Goal: Information Seeking & Learning: Understand process/instructions

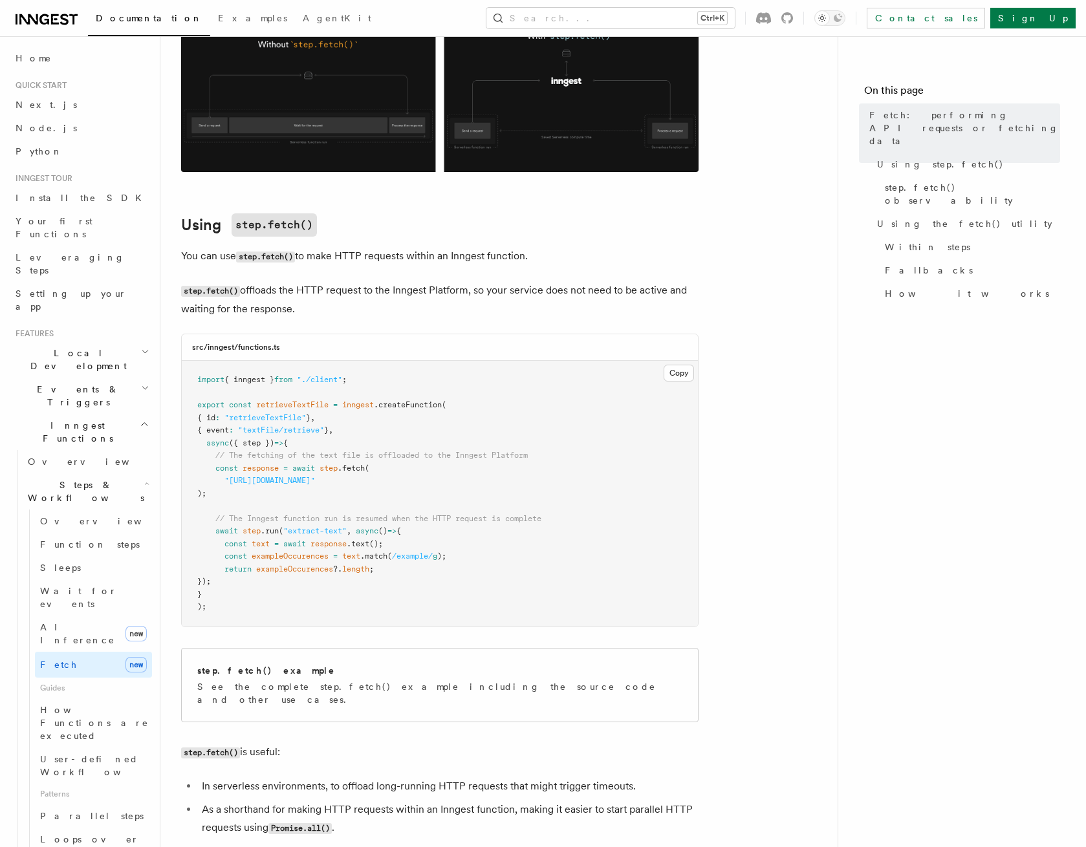
scroll to position [349, 0]
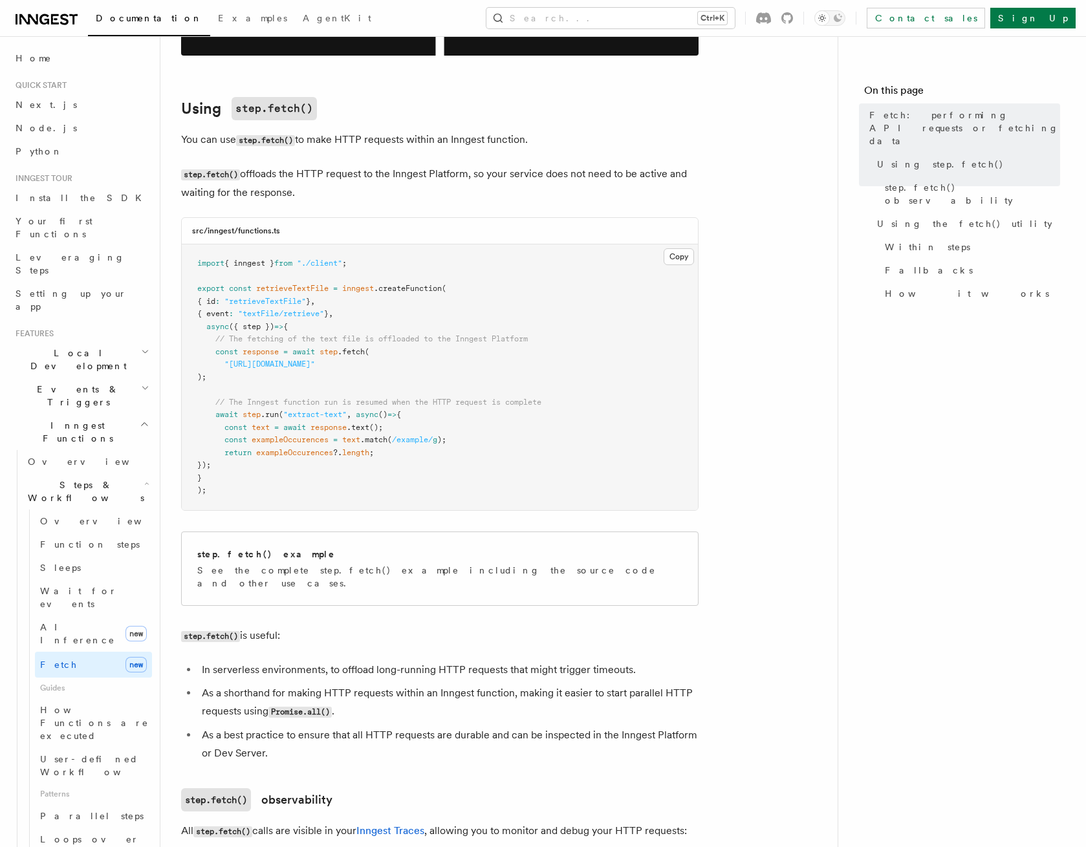
click at [355, 425] on span ".text" at bounding box center [358, 427] width 23 height 9
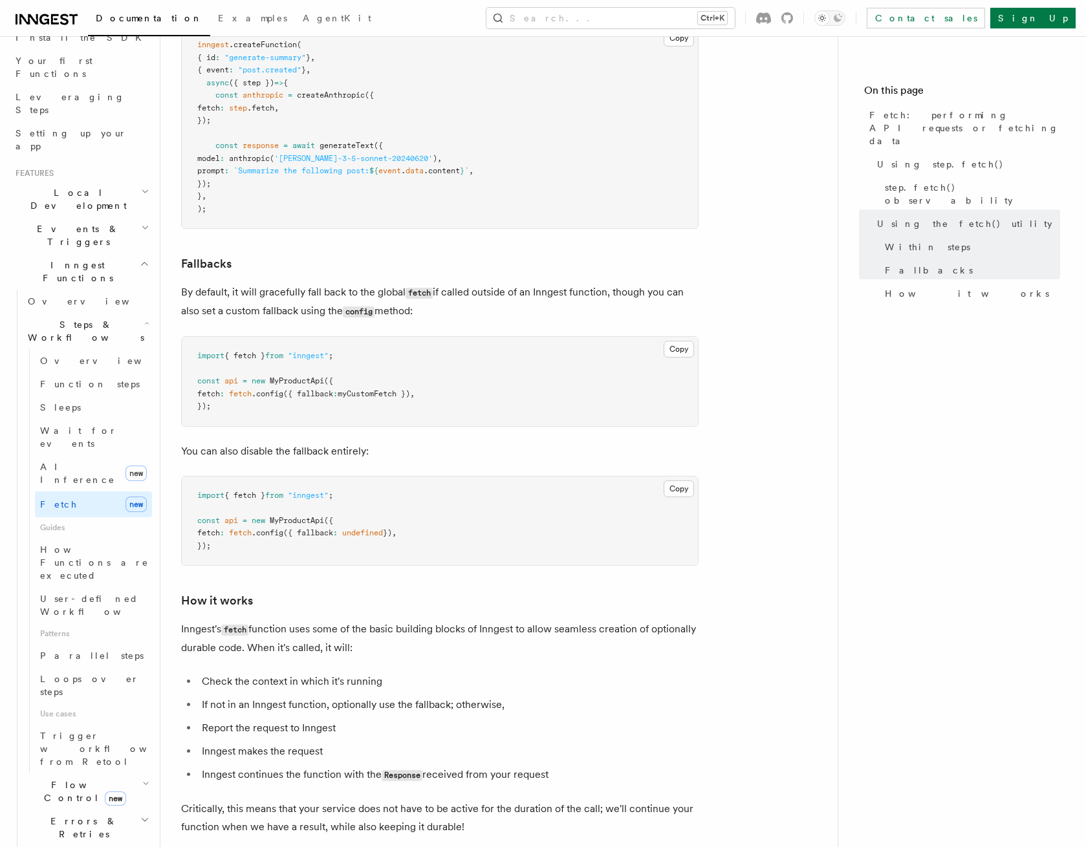
scroll to position [233, 0]
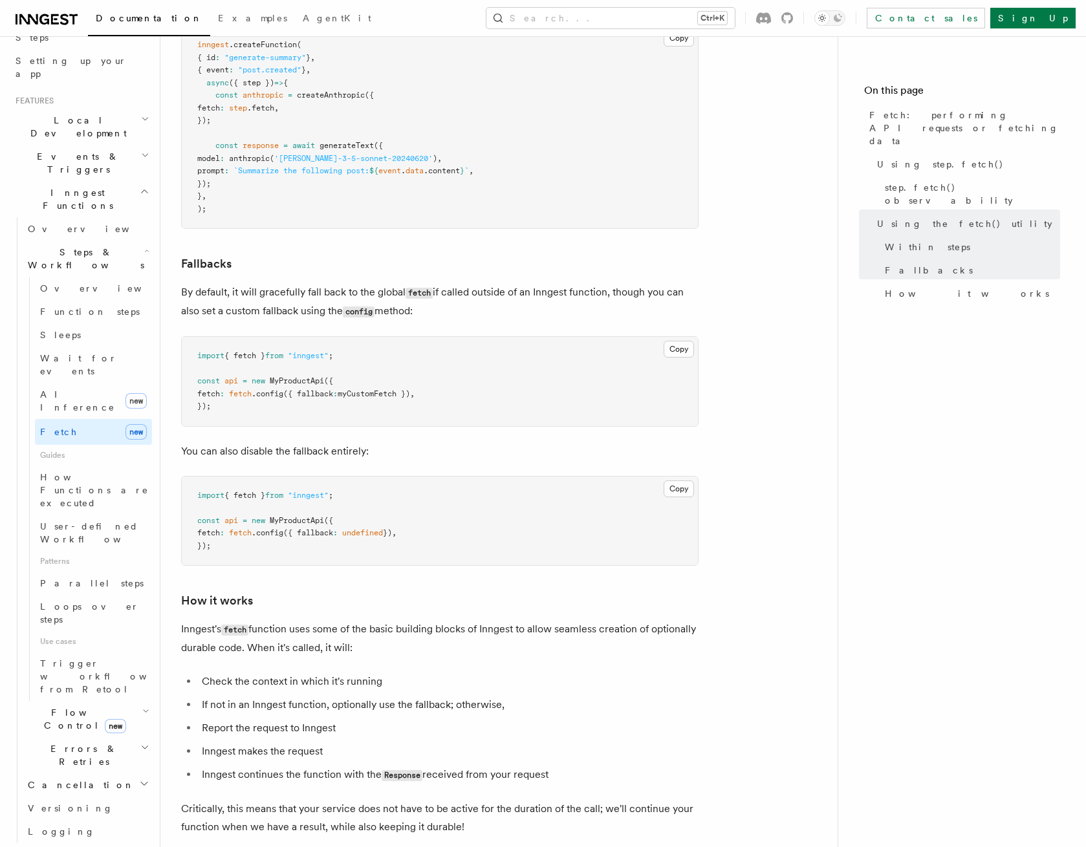
click at [138, 701] on h2 "Flow Control new" at bounding box center [87, 719] width 129 height 36
click at [91, 833] on link "Rate limiting" at bounding box center [93, 844] width 117 height 23
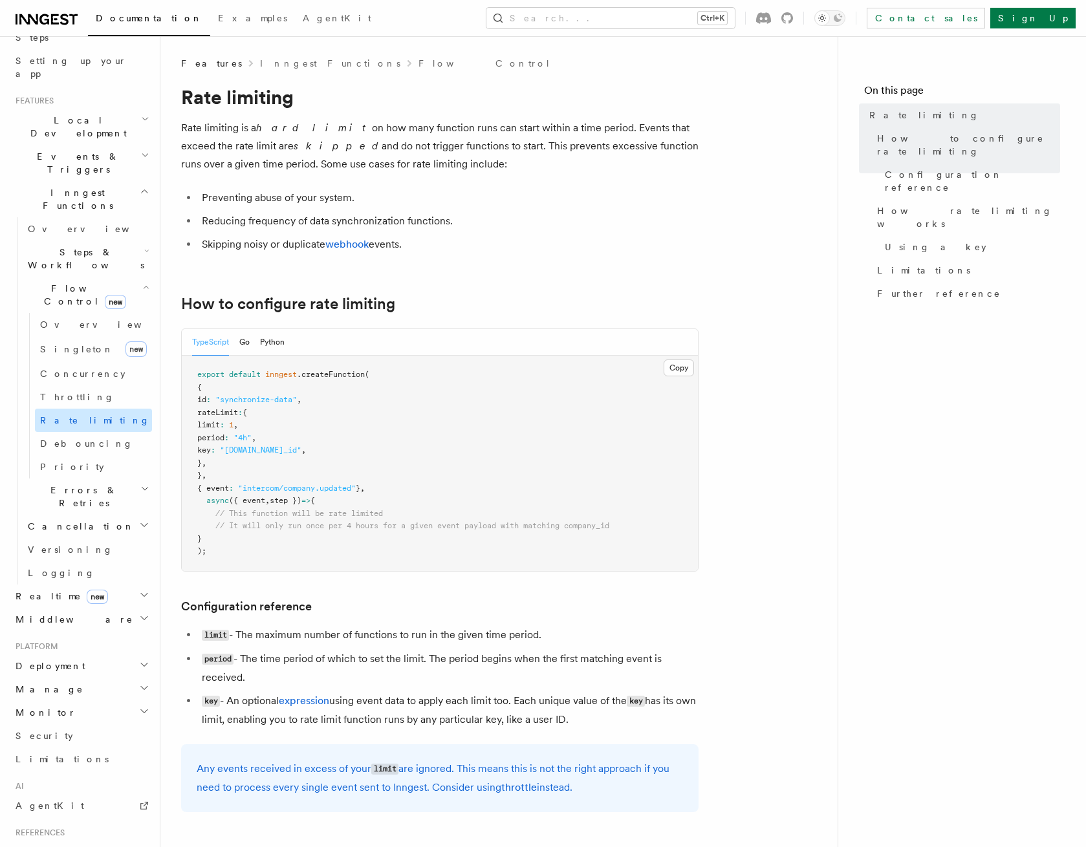
click at [96, 409] on link "Rate limiting" at bounding box center [93, 420] width 117 height 23
click at [98, 386] on link "Throttling" at bounding box center [93, 397] width 117 height 23
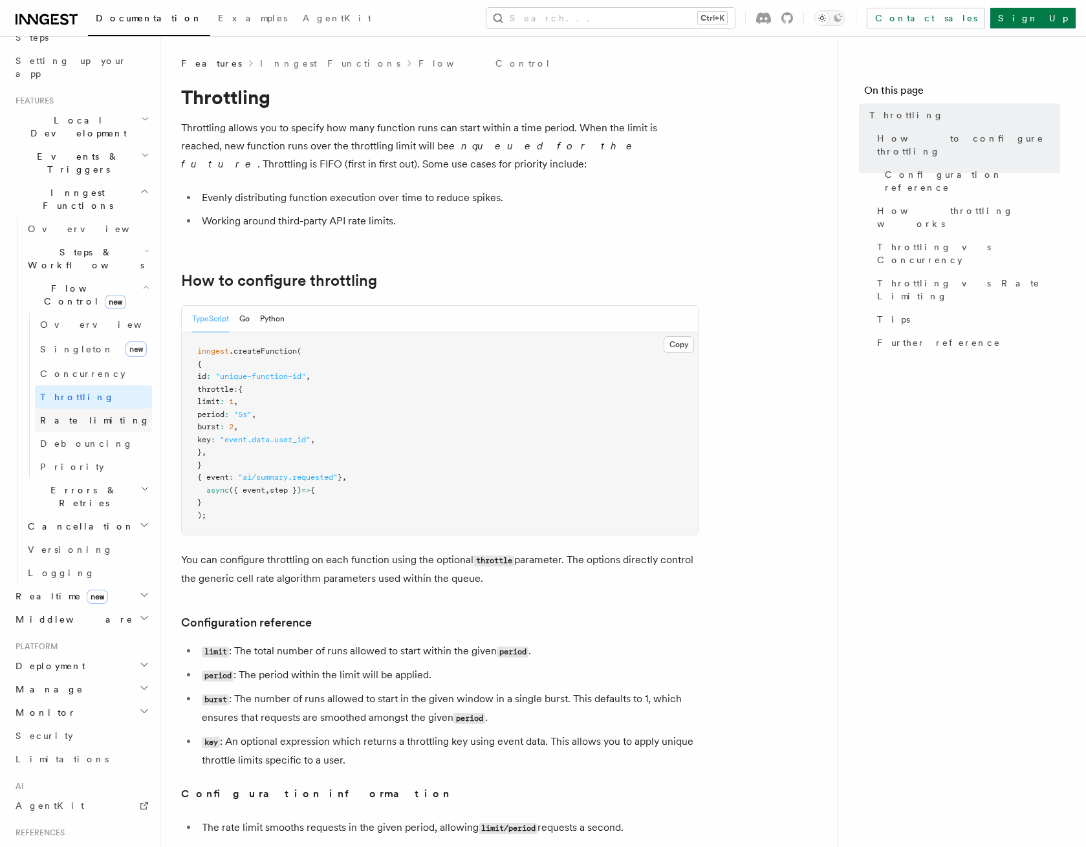
click at [105, 409] on link "Rate limiting" at bounding box center [93, 420] width 117 height 23
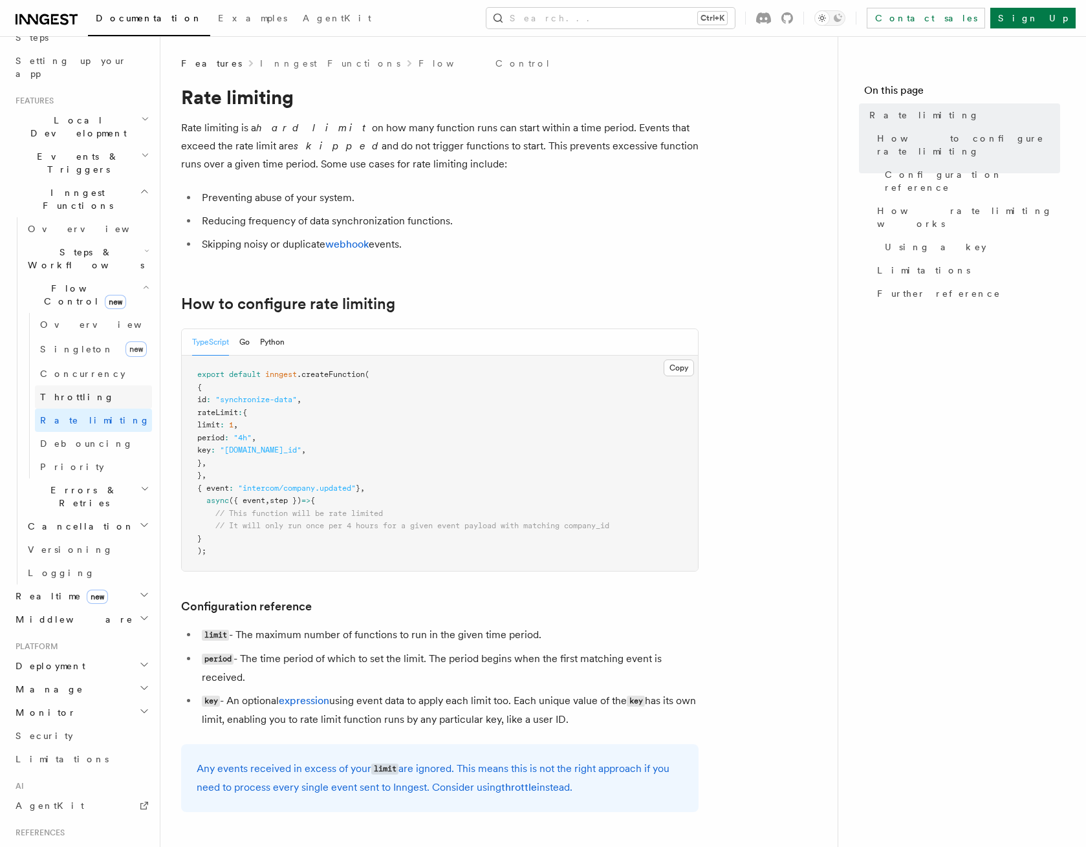
click at [117, 386] on link "Throttling" at bounding box center [93, 397] width 117 height 23
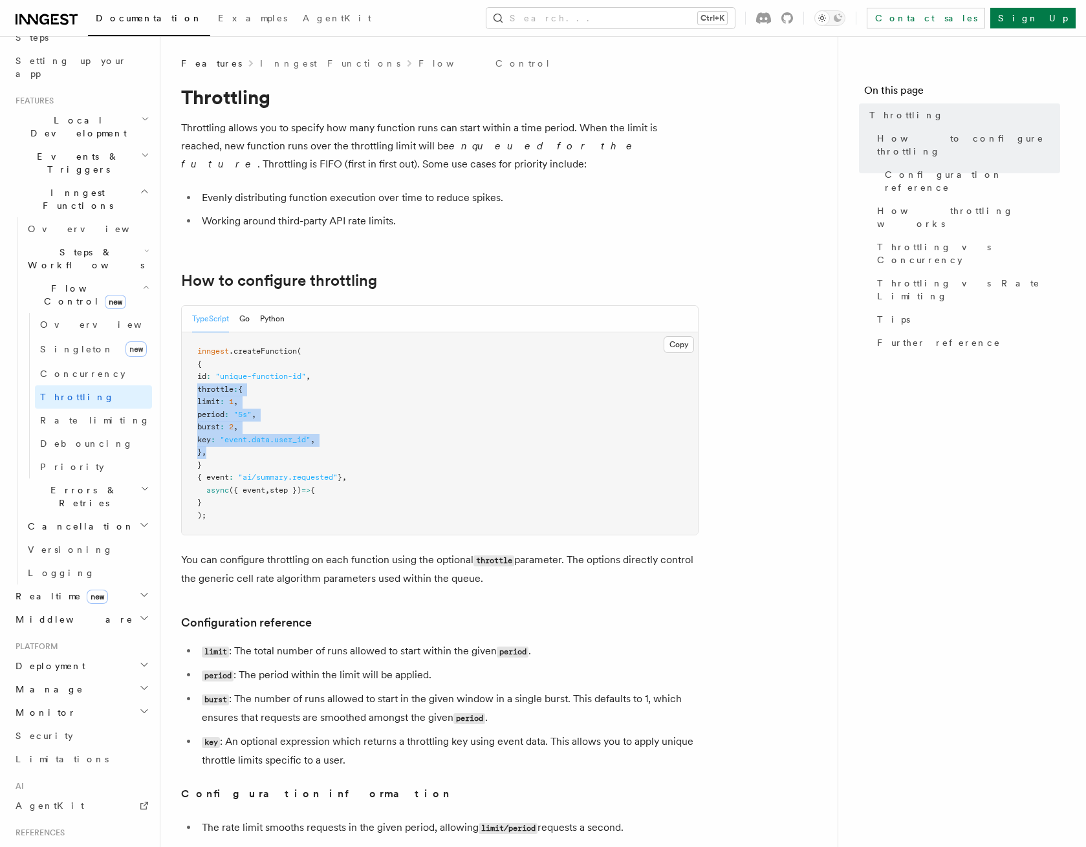
drag, startPoint x: 244, startPoint y: 450, endPoint x: 179, endPoint y: 393, distance: 86.2
copy code "throttle : { limit : 1 , period : "5s" , burst : 2 , key : "event.data.user_id"…"
click at [351, 427] on pre "inngest .createFunction ( { id : "unique-function-id" , throttle : { limit : 1 …" at bounding box center [440, 433] width 516 height 202
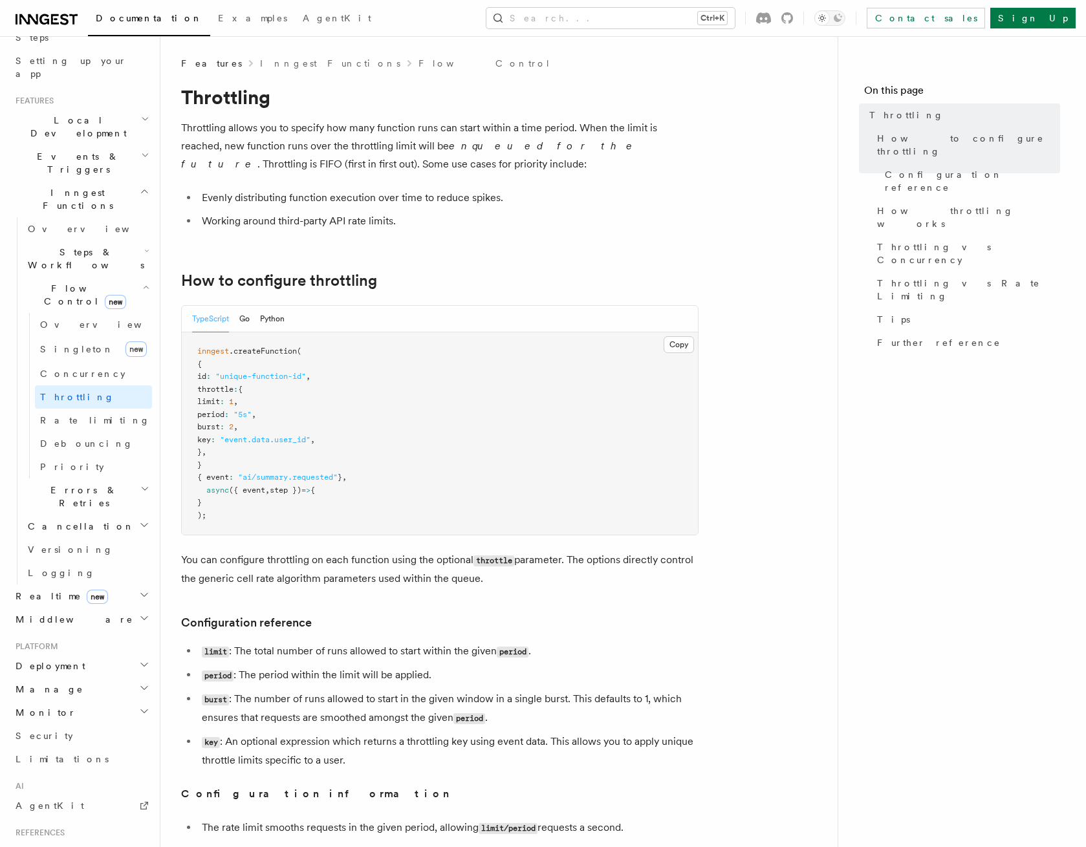
click at [127, 277] on h2 "Flow Control new" at bounding box center [87, 295] width 129 height 36
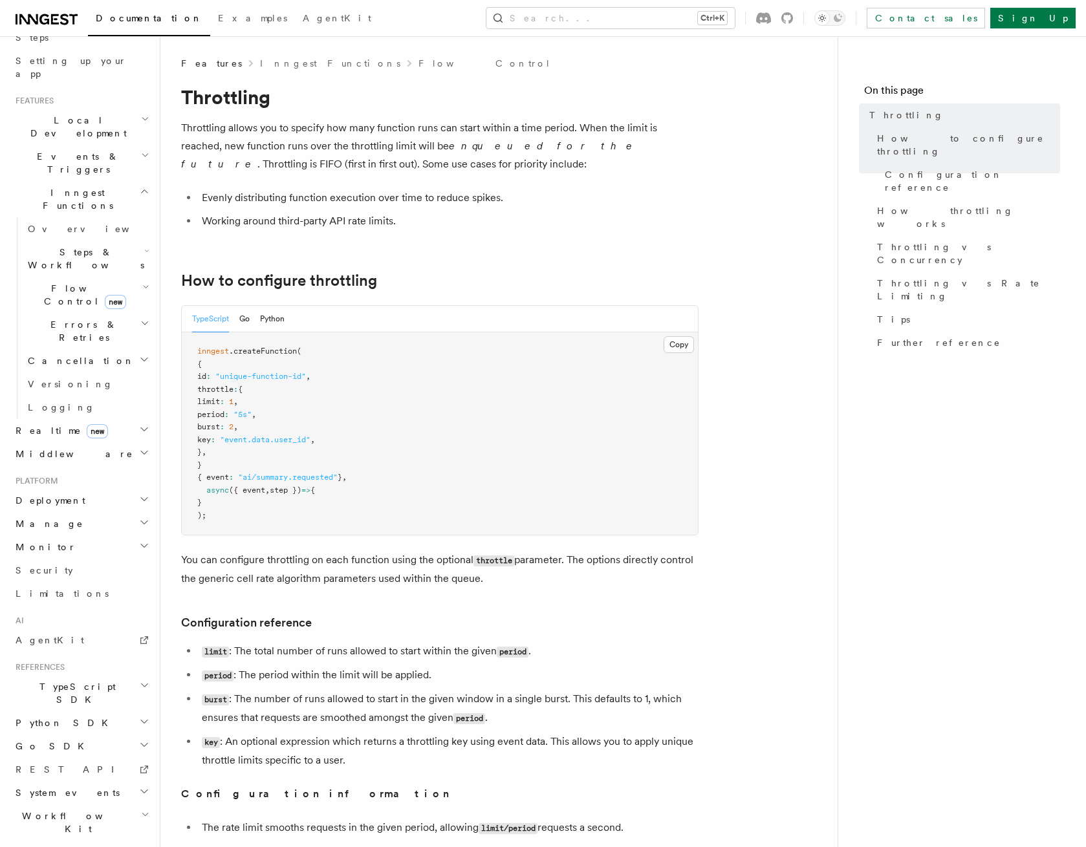
scroll to position [188, 0]
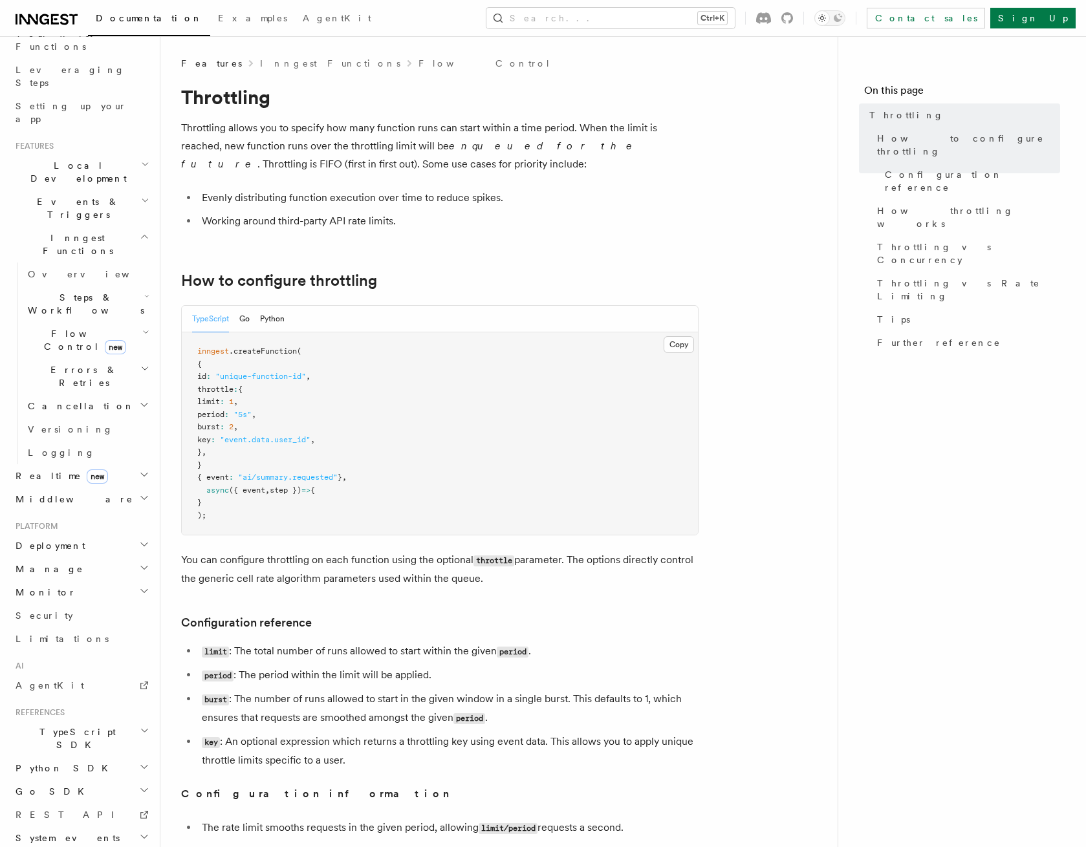
click at [124, 358] on h2 "Errors & Retries" at bounding box center [87, 376] width 129 height 36
click at [109, 395] on link "Overview" at bounding box center [93, 406] width 117 height 23
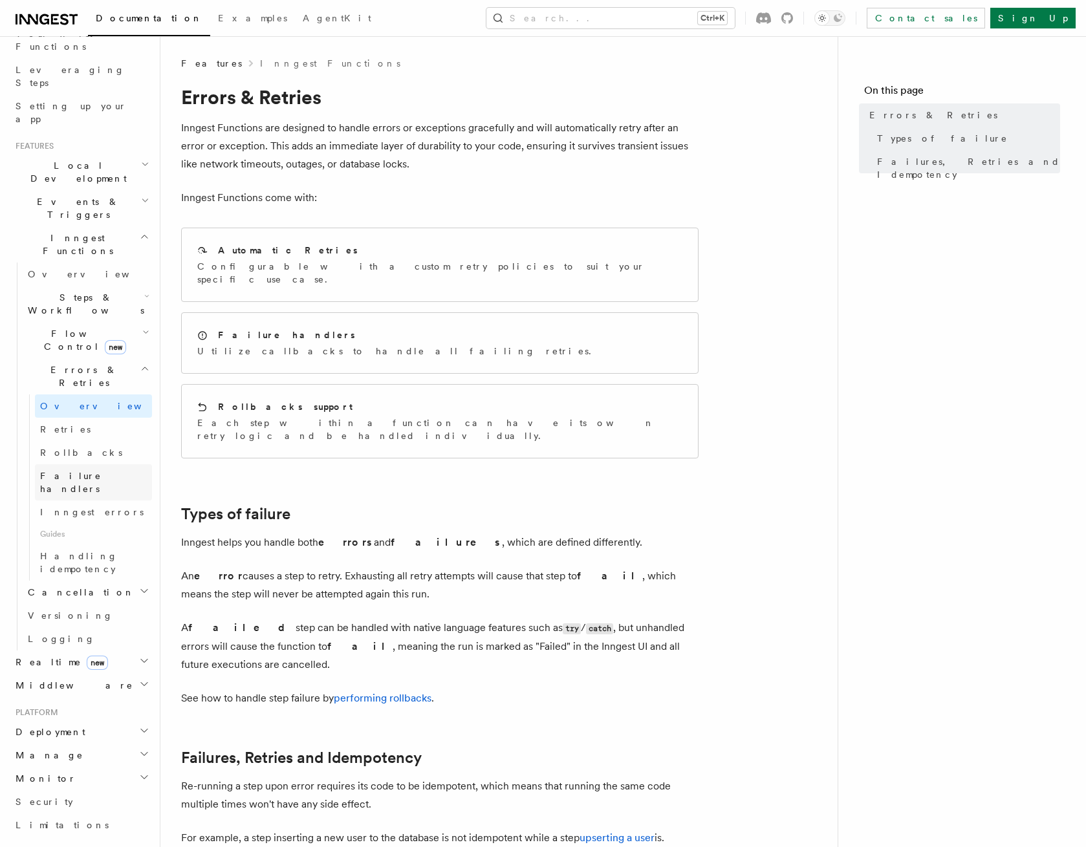
click at [98, 470] on span "Failure handlers" at bounding box center [96, 483] width 112 height 26
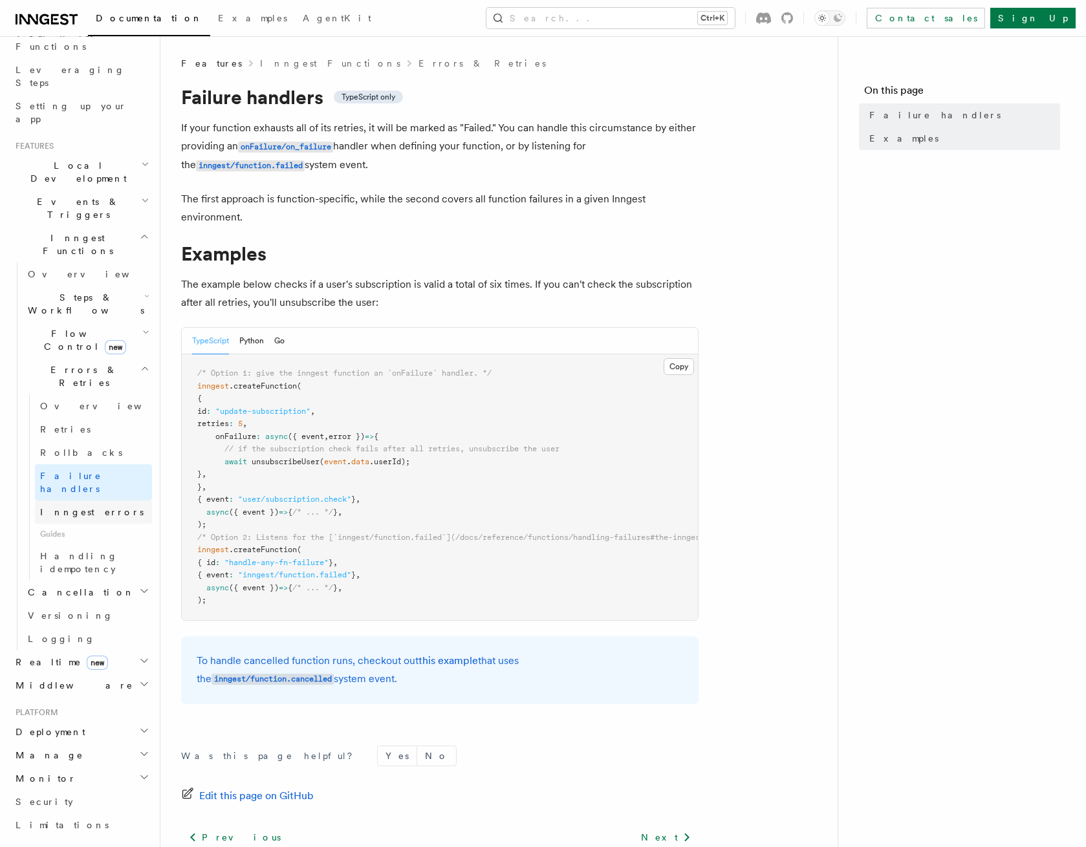
click at [103, 501] on link "Inngest errors" at bounding box center [93, 512] width 117 height 23
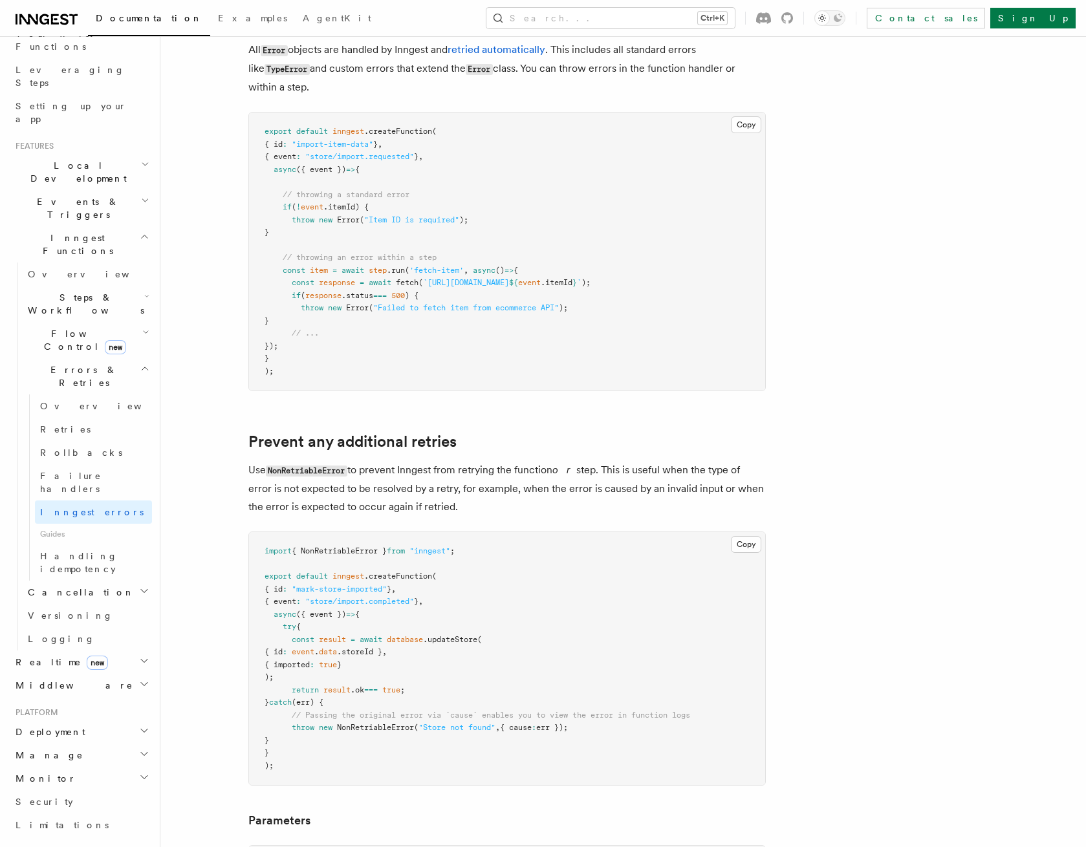
scroll to position [233, 0]
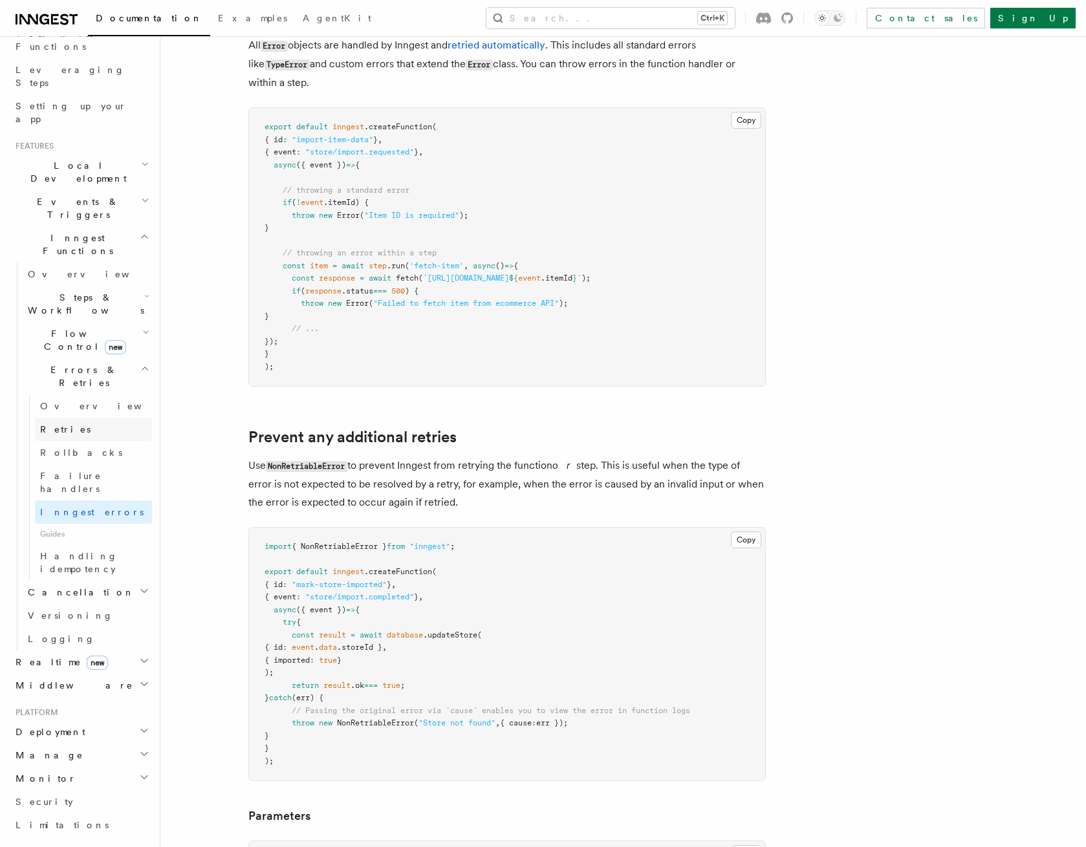
click at [85, 418] on link "Retries" at bounding box center [93, 429] width 117 height 23
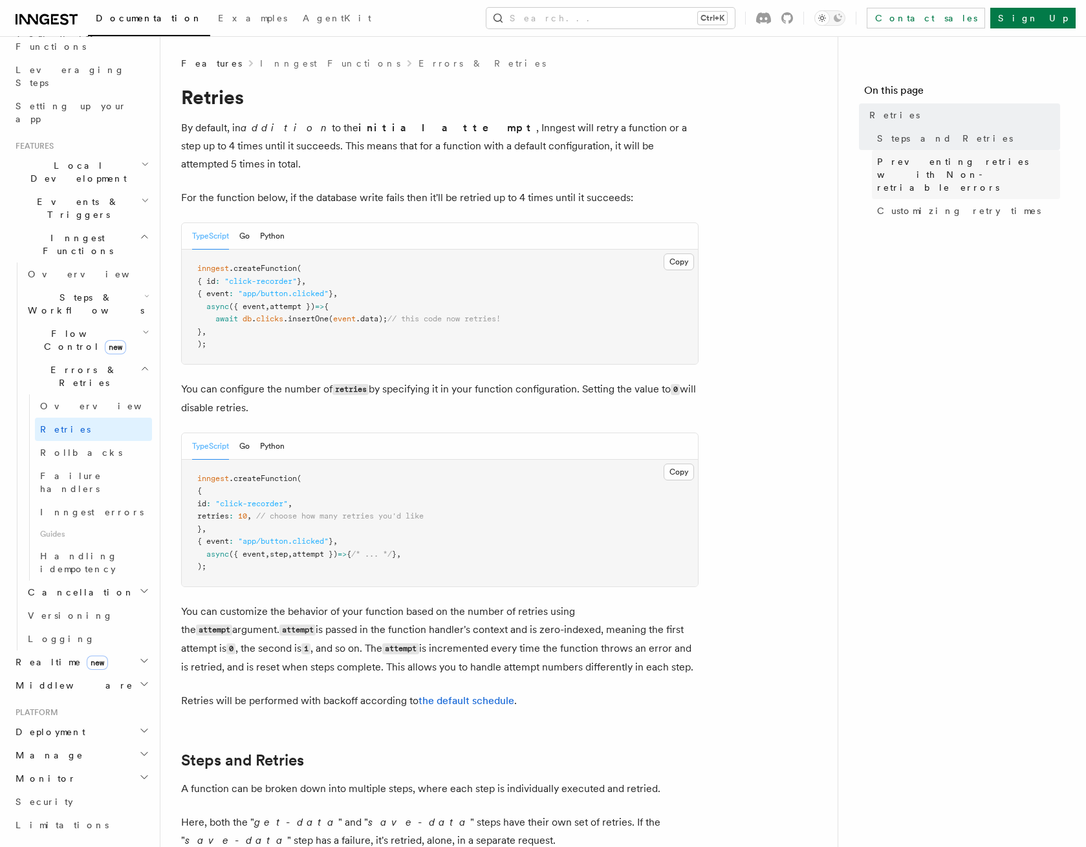
click at [921, 164] on span "Preventing retries with Non-retriable errors" at bounding box center [968, 174] width 183 height 39
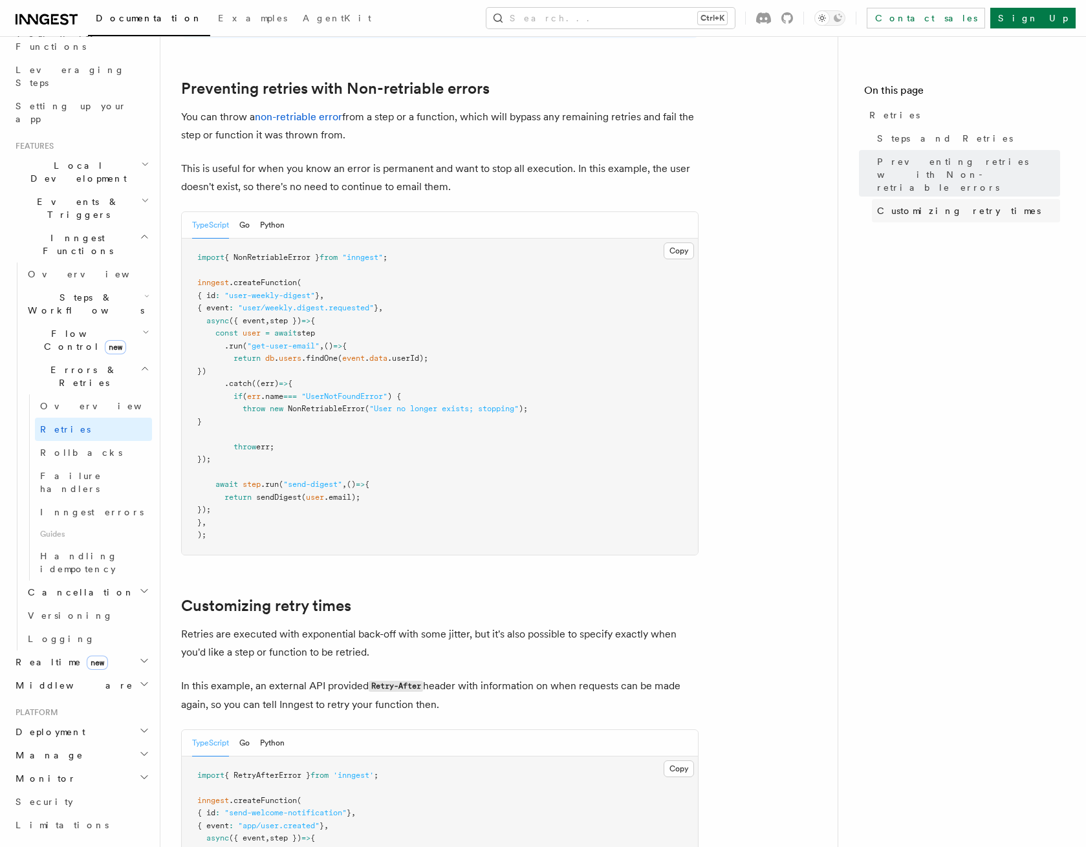
click at [921, 204] on span "Customizing retry times" at bounding box center [959, 210] width 164 height 13
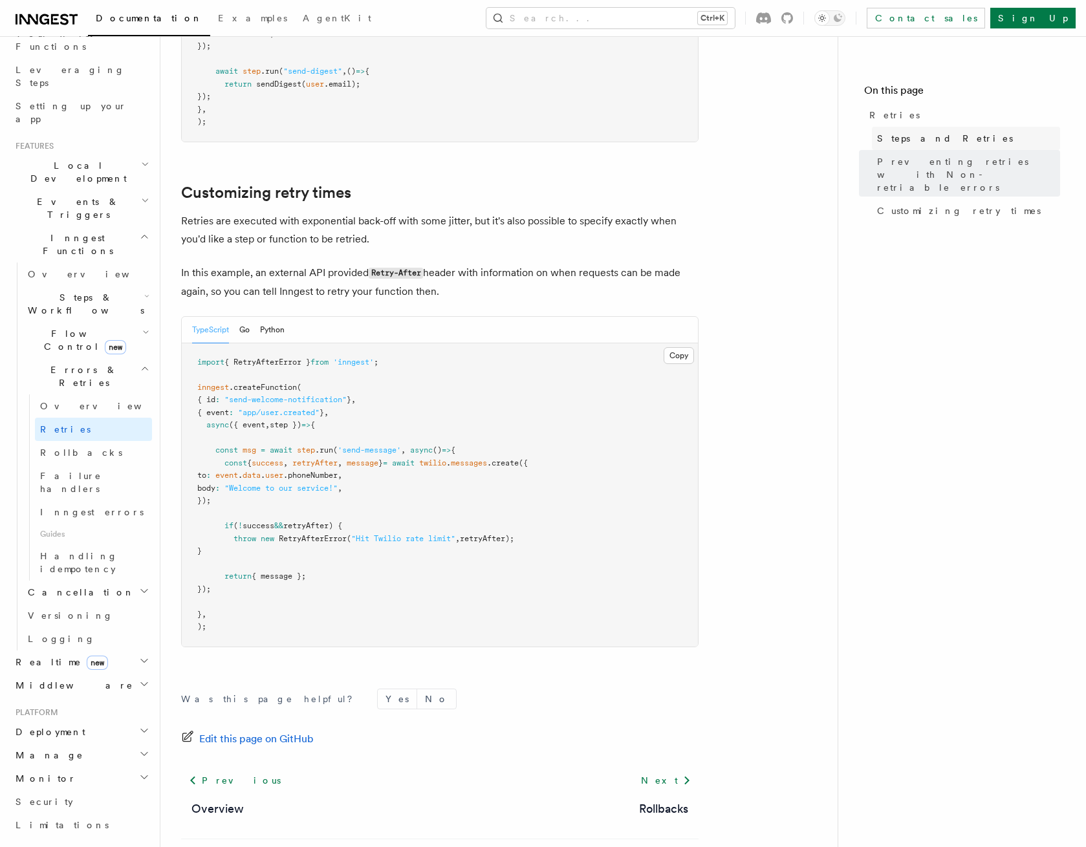
click at [908, 136] on span "Steps and Retries" at bounding box center [945, 138] width 136 height 13
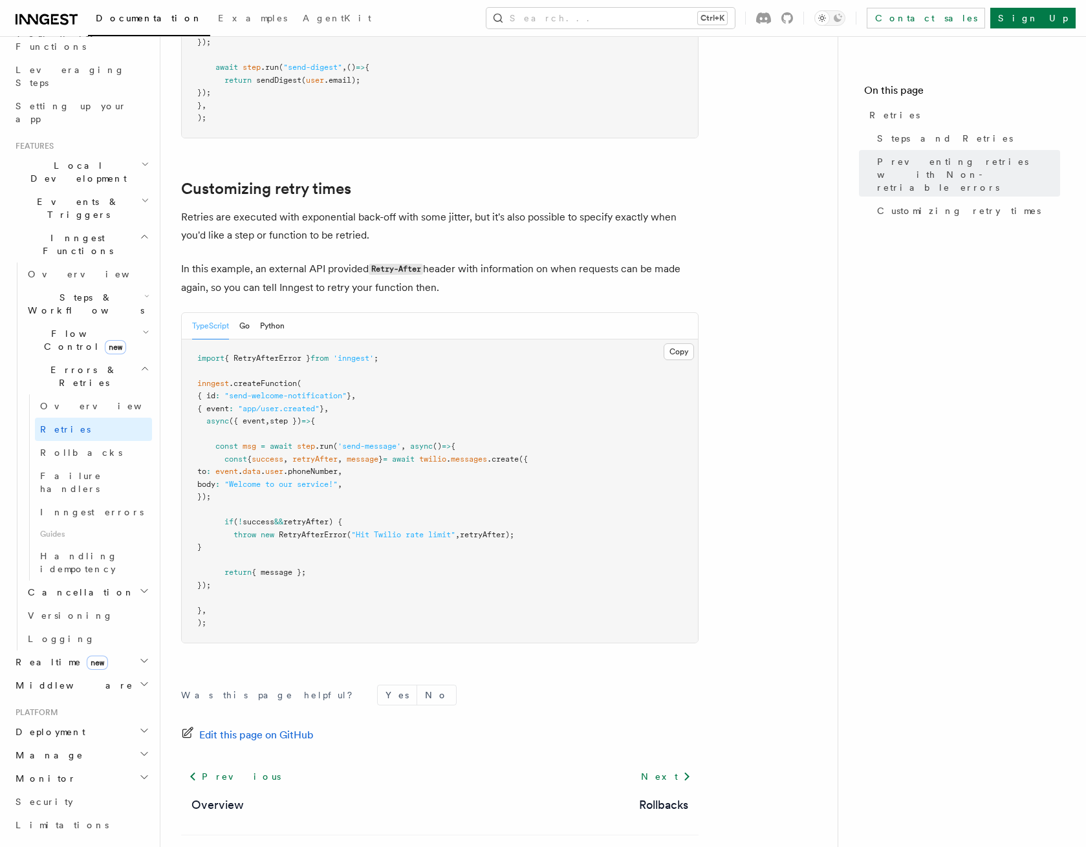
scroll to position [1604, 0]
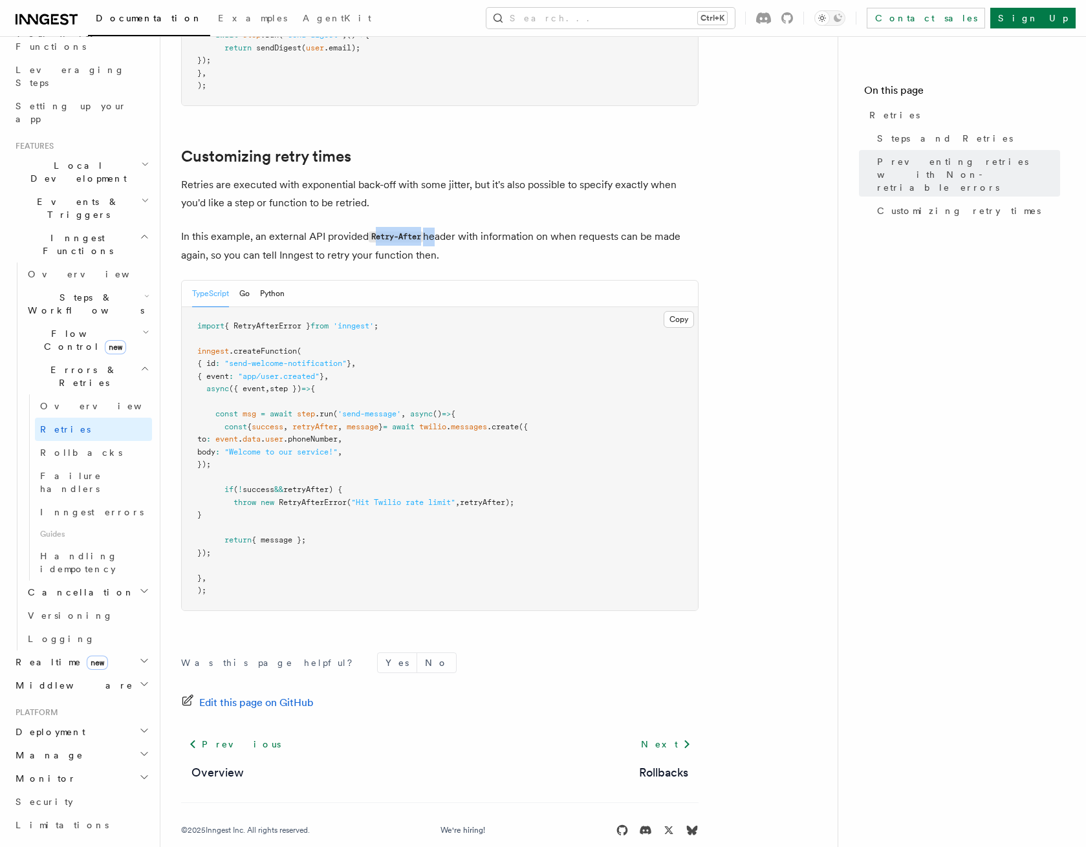
drag, startPoint x: 377, startPoint y: 223, endPoint x: 432, endPoint y: 213, distance: 55.8
click at [432, 228] on p "In this example, an external API provided Retry-After header with information o…" at bounding box center [440, 246] width 518 height 37
copy p "etry-After h"
click at [435, 228] on p "In this example, an external API provided Retry-After header with information o…" at bounding box center [440, 246] width 518 height 37
drag, startPoint x: 423, startPoint y: 221, endPoint x: 388, endPoint y: 219, distance: 35.0
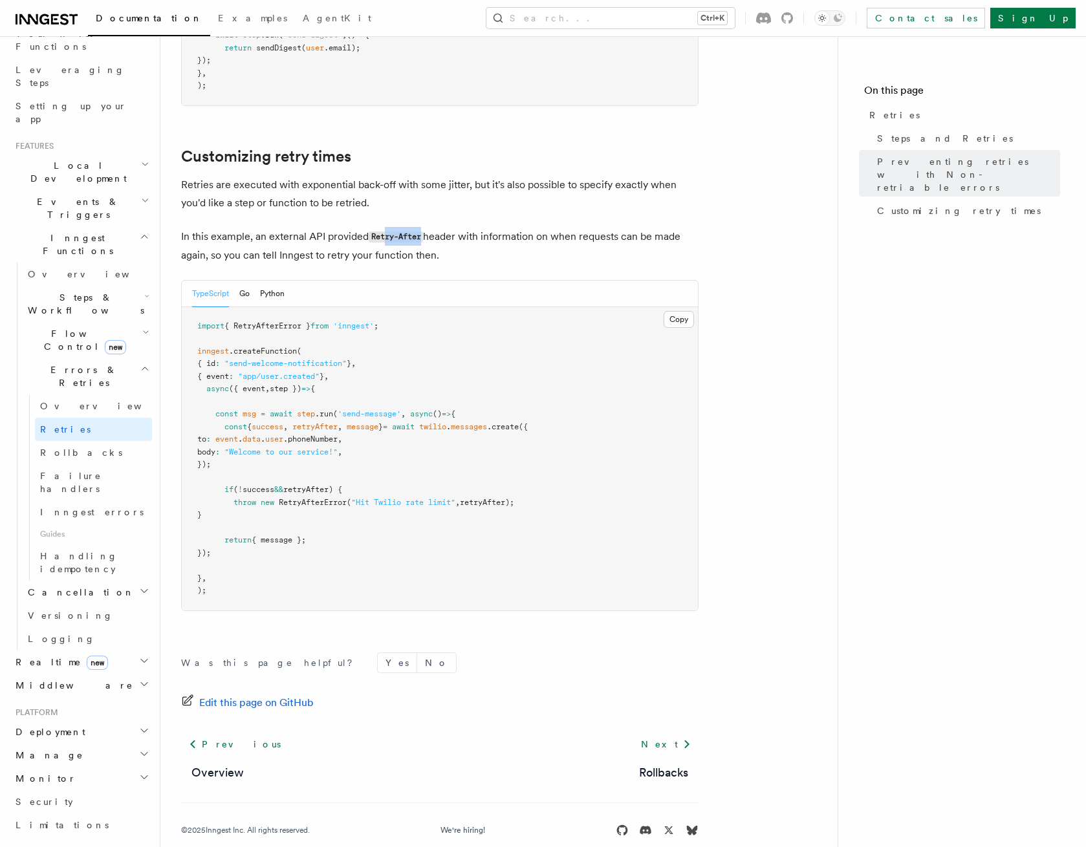
click at [388, 232] on code "Retry-After" at bounding box center [396, 237] width 54 height 11
copy code "ry-After"
click at [369, 409] on span "'send-message'" at bounding box center [369, 413] width 63 height 9
click at [407, 367] on pre "import { RetryAfterError } from 'inngest' ; inngest .createFunction ( { id : "s…" at bounding box center [440, 458] width 516 height 303
click at [400, 435] on pre "import { RetryAfterError } from 'inngest' ; inngest .createFunction ( { id : "s…" at bounding box center [440, 458] width 516 height 303
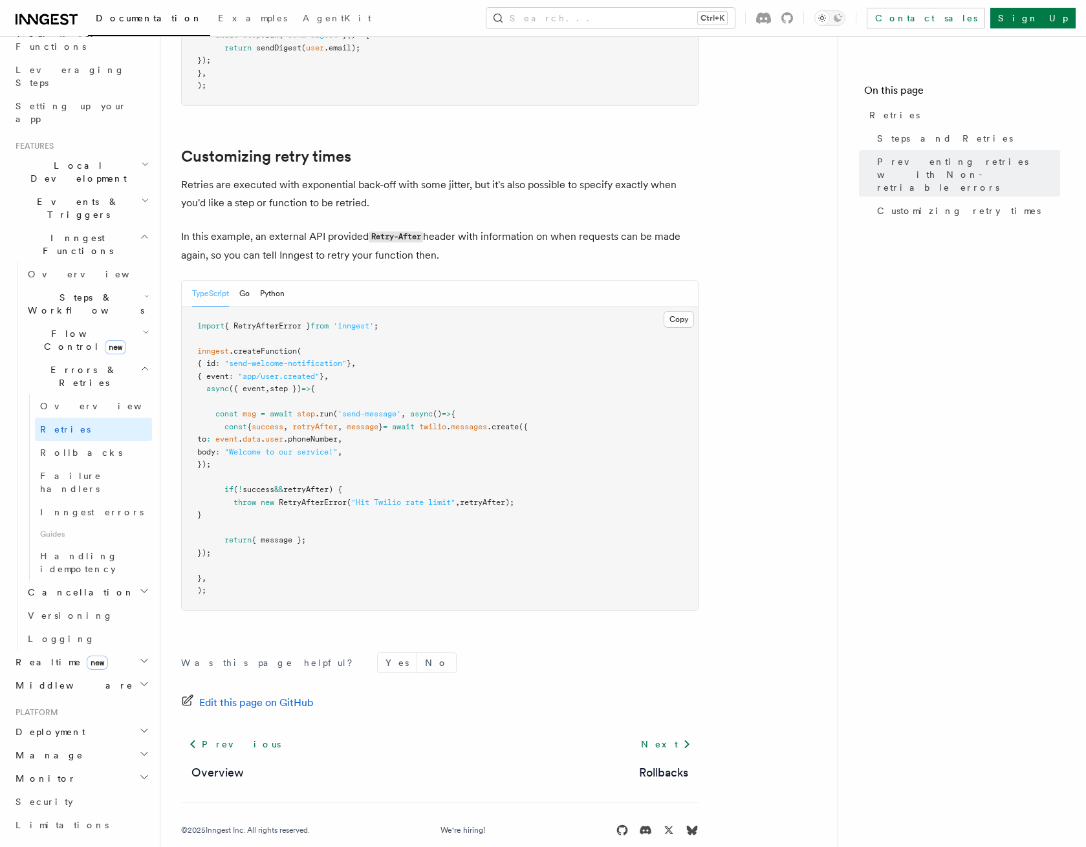
click at [337, 448] on span ""Welcome to our service!"" at bounding box center [280, 452] width 113 height 9
click at [115, 441] on link "Rollbacks" at bounding box center [93, 452] width 117 height 23
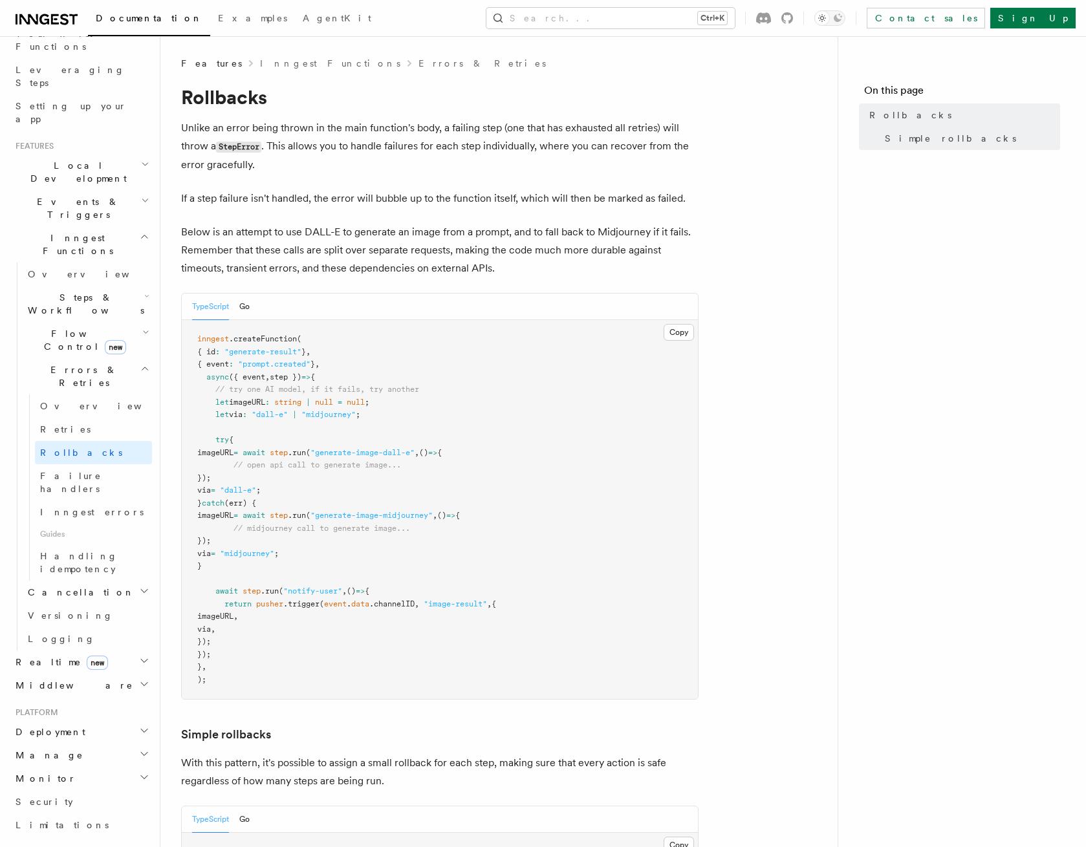
click at [454, 310] on div "TypeScript Go" at bounding box center [440, 307] width 516 height 27
click at [443, 476] on pre "inngest .createFunction ( { id : "generate-result" } , { event : "prompt.create…" at bounding box center [440, 509] width 516 height 379
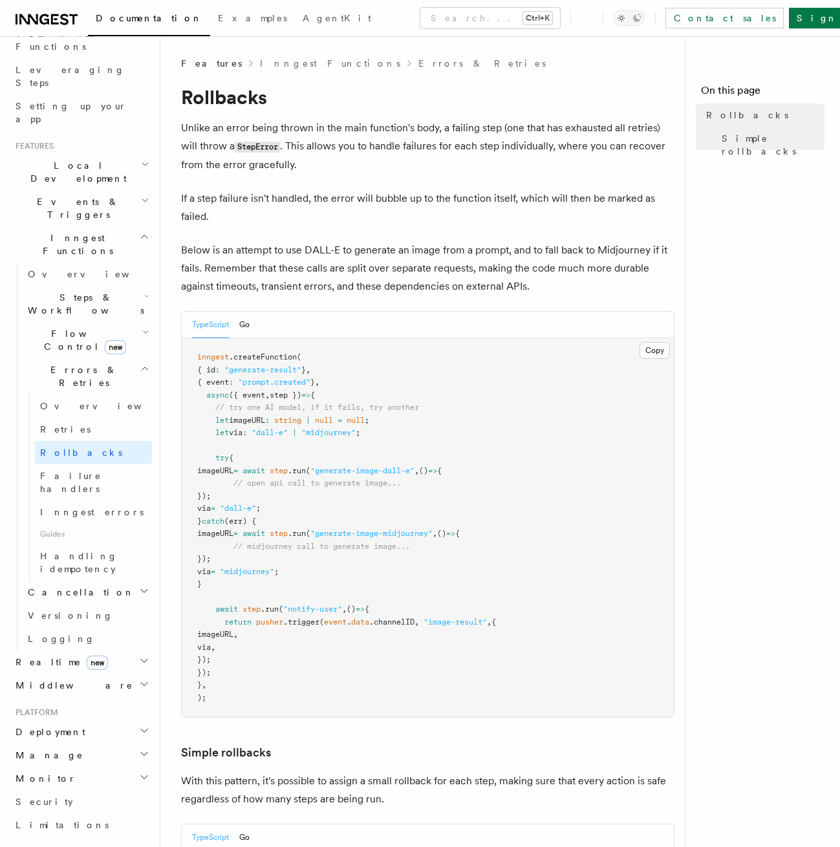
click at [626, 386] on pre "inngest .createFunction ( { id : "generate-result" } , { event : "prompt.create…" at bounding box center [428, 527] width 492 height 379
click at [85, 418] on link "Retries" at bounding box center [93, 429] width 117 height 23
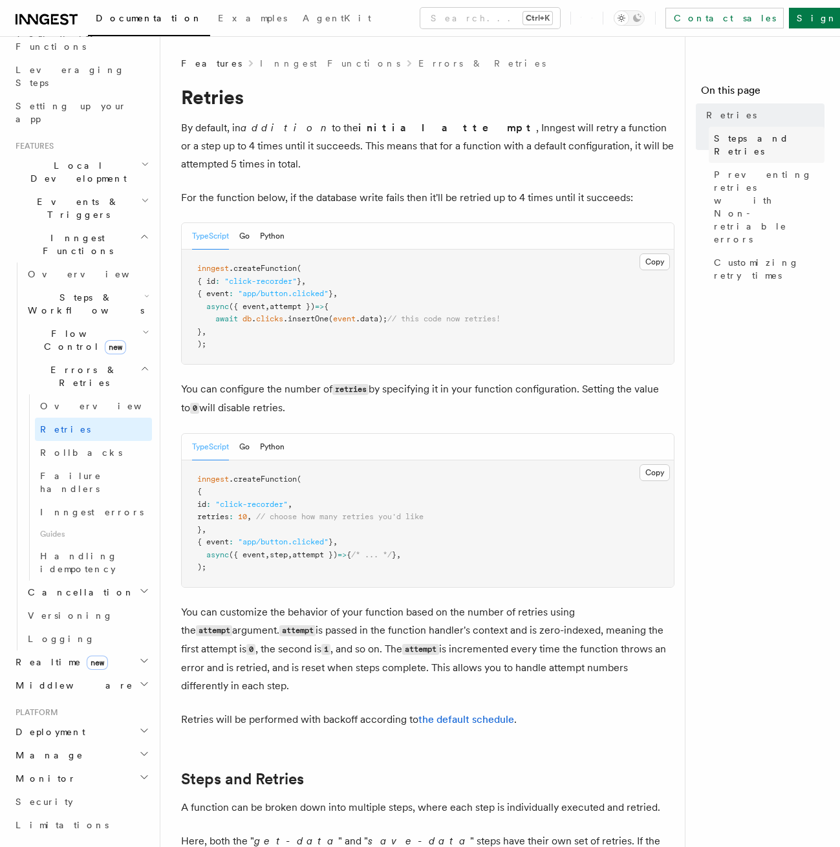
click at [777, 143] on span "Steps and Retries" at bounding box center [769, 145] width 111 height 26
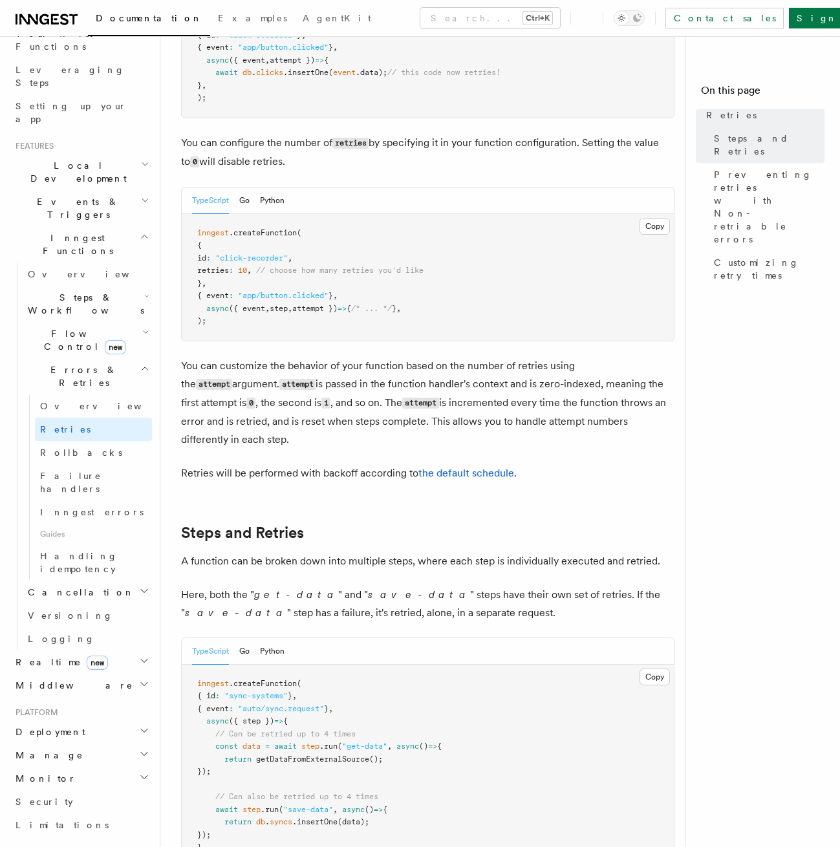
scroll to position [225, 0]
